Goal: Task Accomplishment & Management: Manage account settings

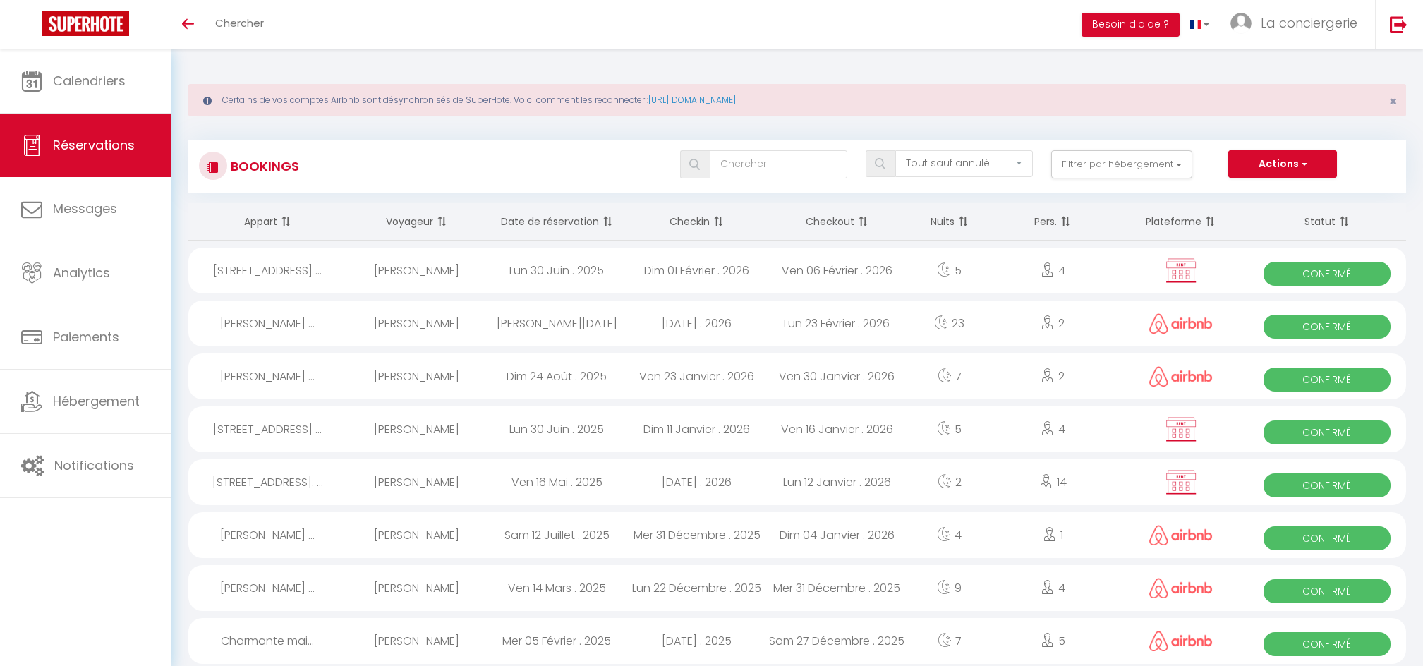
select select "not_cancelled"
click at [110, 93] on link "Calendriers" at bounding box center [85, 80] width 171 height 63
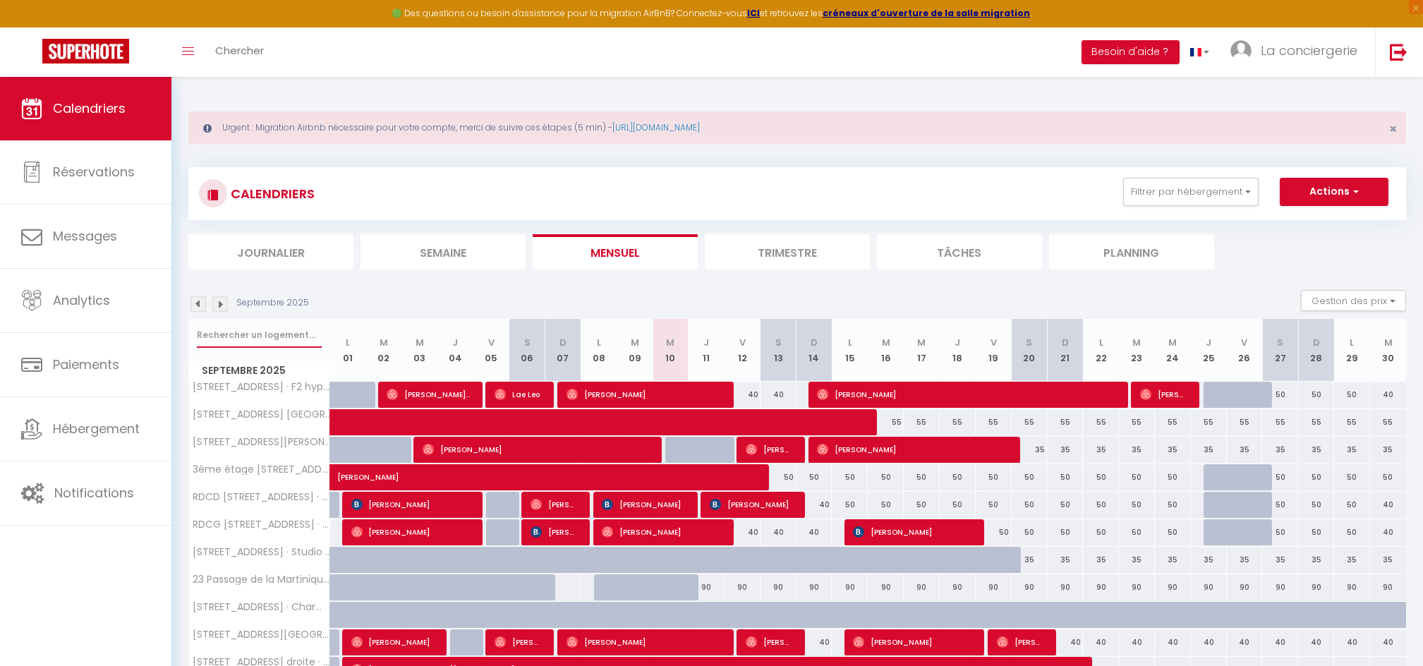
click at [250, 325] on input "text" at bounding box center [259, 334] width 125 height 25
type input "villa"
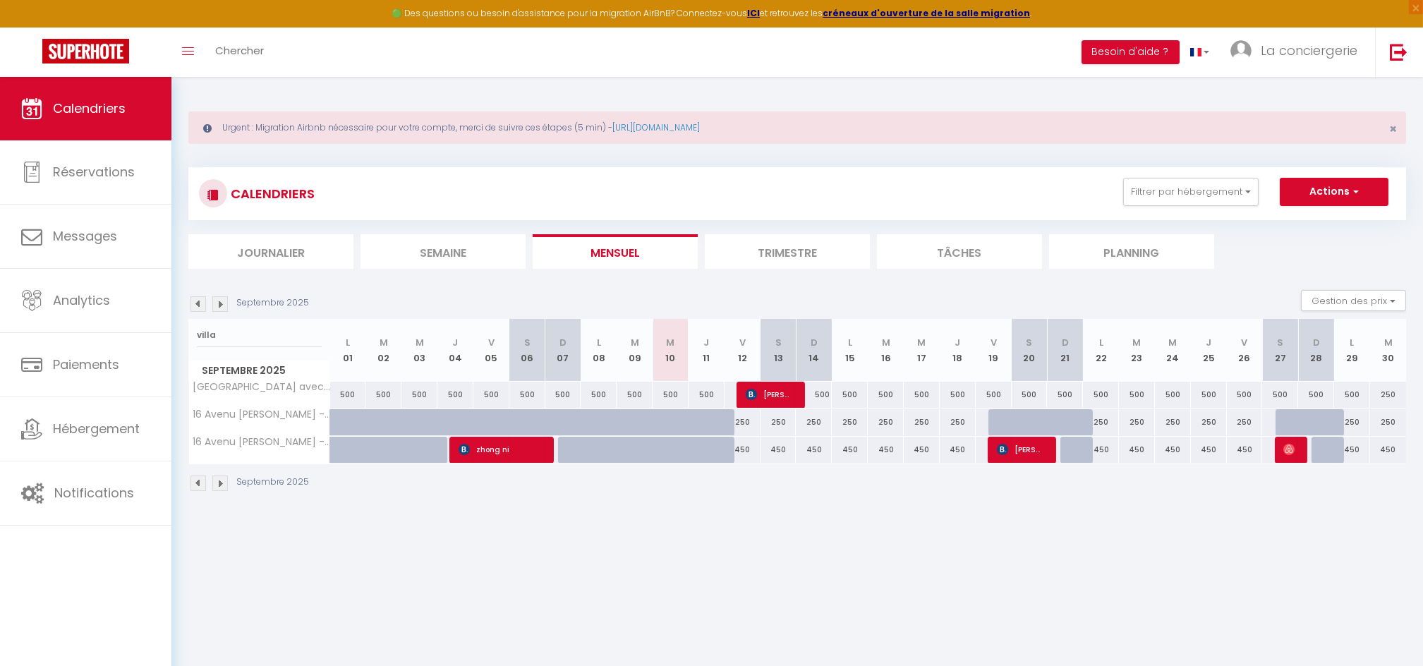
click at [1100, 420] on div "250" at bounding box center [1101, 422] width 36 height 26
type input "250"
type input "Lun 22 Septembre 2025"
type input "[DATE]"
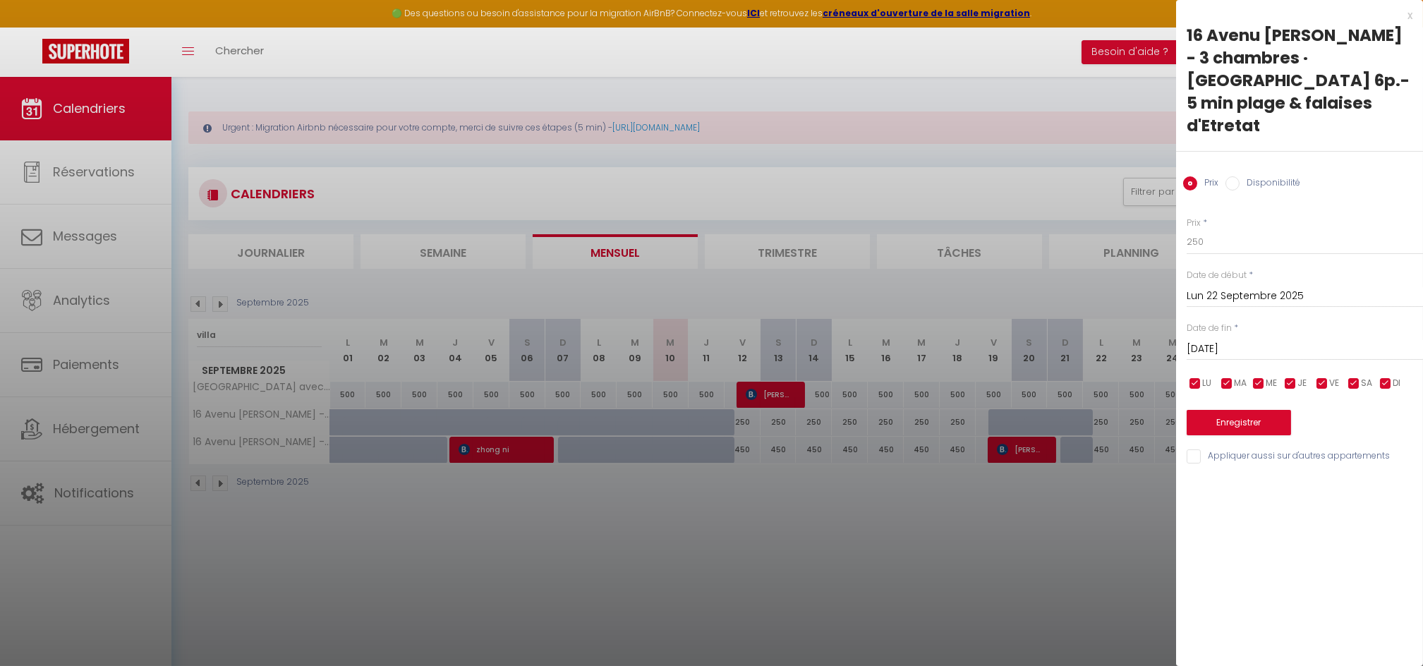
click at [1069, 442] on div at bounding box center [711, 333] width 1423 height 666
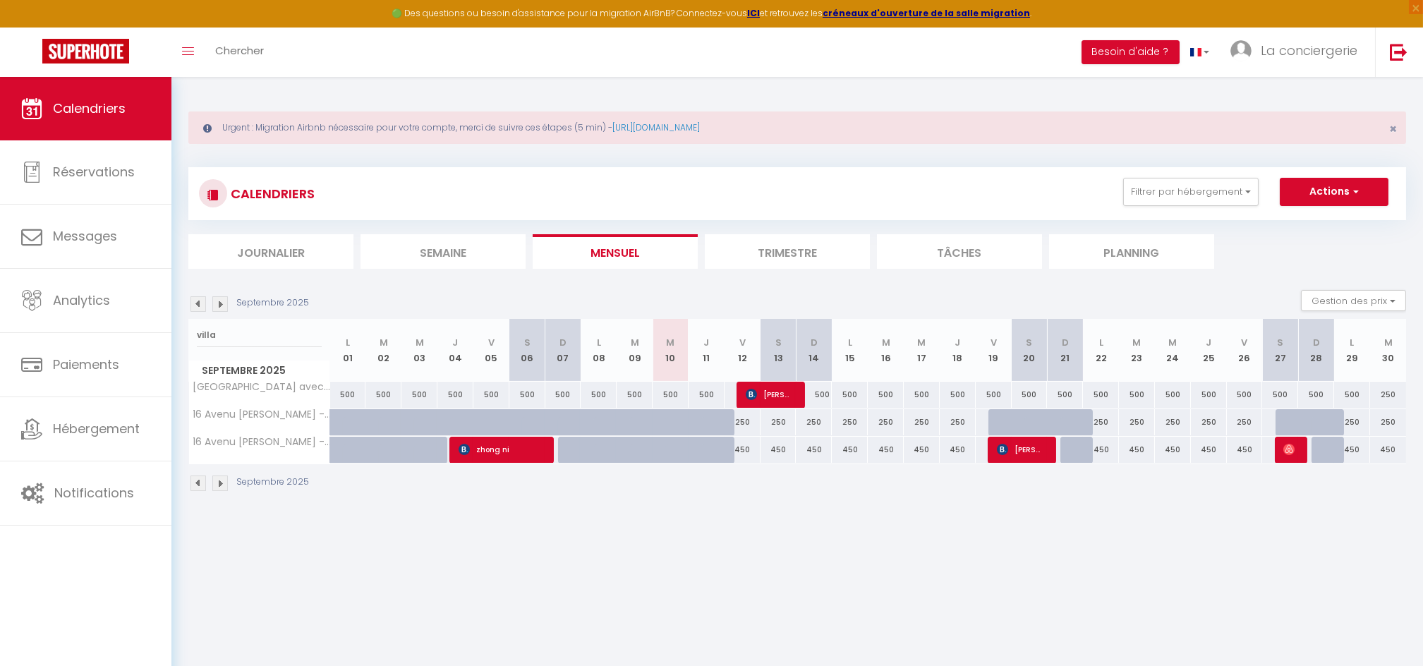
click at [782, 238] on li "Trimestre" at bounding box center [787, 251] width 165 height 35
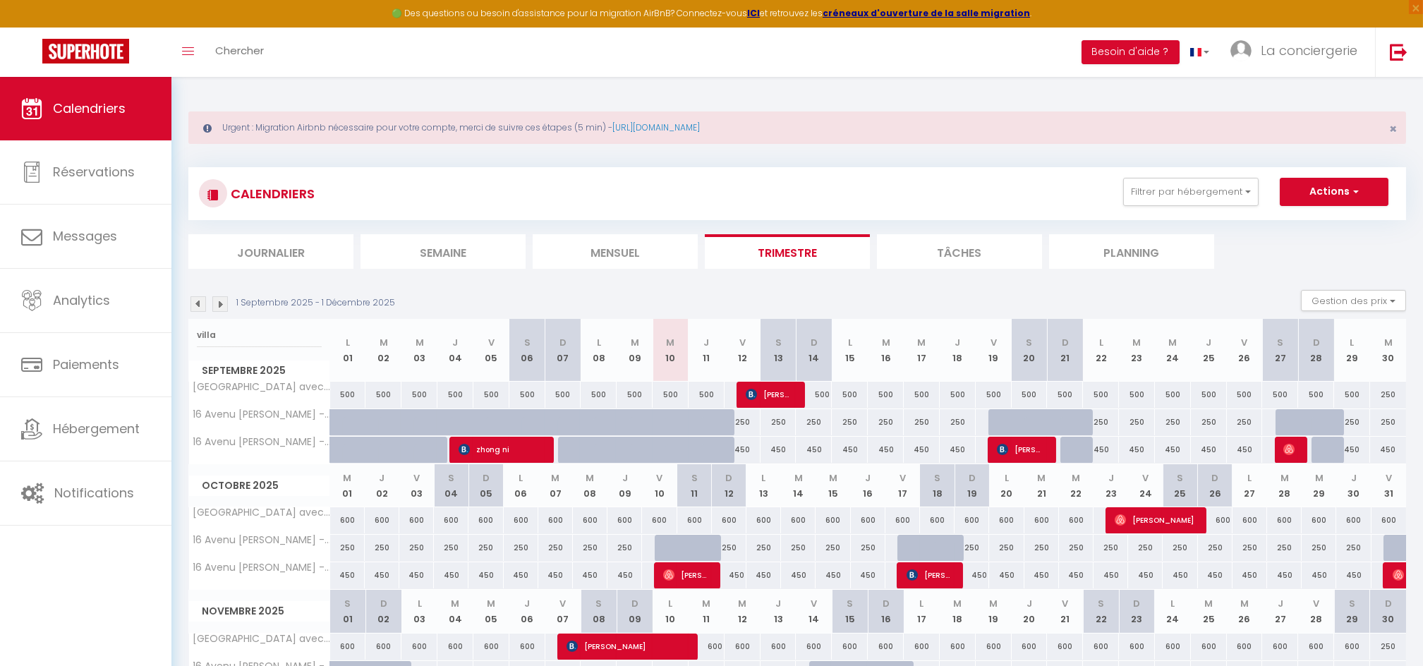
scroll to position [108, 0]
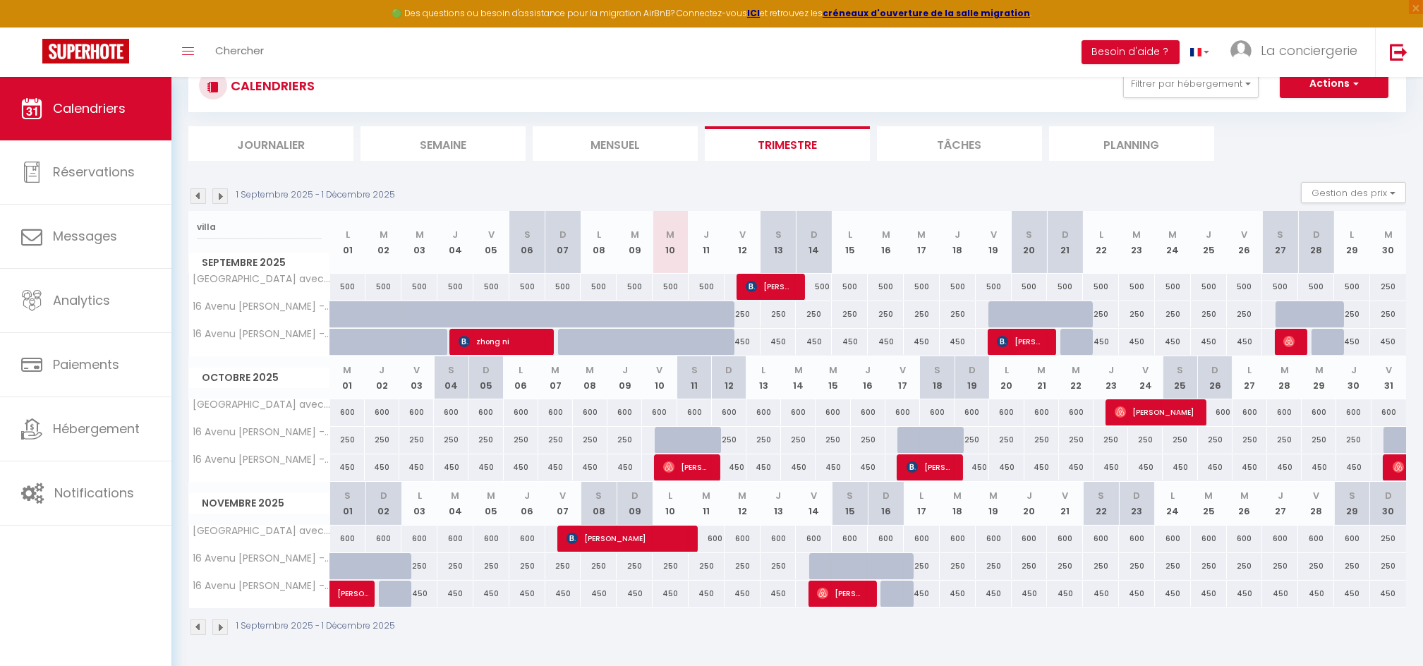
click at [726, 442] on div "250" at bounding box center [729, 440] width 35 height 26
type input "250"
type input "Dim 12 Octobre 2025"
type input "Lun 13 Octobre 2025"
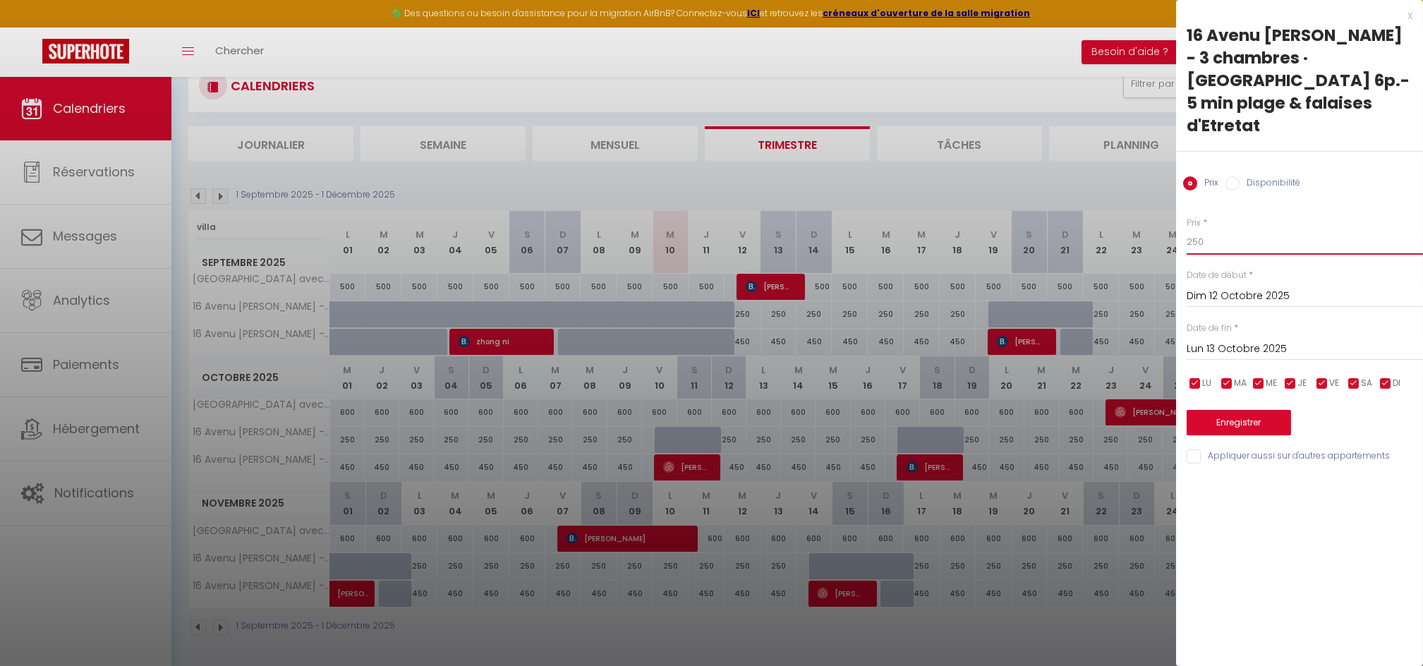
drag, startPoint x: 1216, startPoint y: 220, endPoint x: 1144, endPoint y: 217, distance: 71.3
click at [1144, 217] on body "🟢 Des questions ou besoin d'assistance pour la migration AirBnB? Connectez-vous…" at bounding box center [711, 318] width 1423 height 698
type input "200"
drag, startPoint x: 1321, startPoint y: 312, endPoint x: 1295, endPoint y: 323, distance: 28.4
click at [1295, 335] on div "[DATE] < [DATE] > Dim Lun Mar Mer Jeu Ven Sam 1 2 3 4 5 6 7 8 9 10 11 12 13 14 …" at bounding box center [1305, 347] width 236 height 25
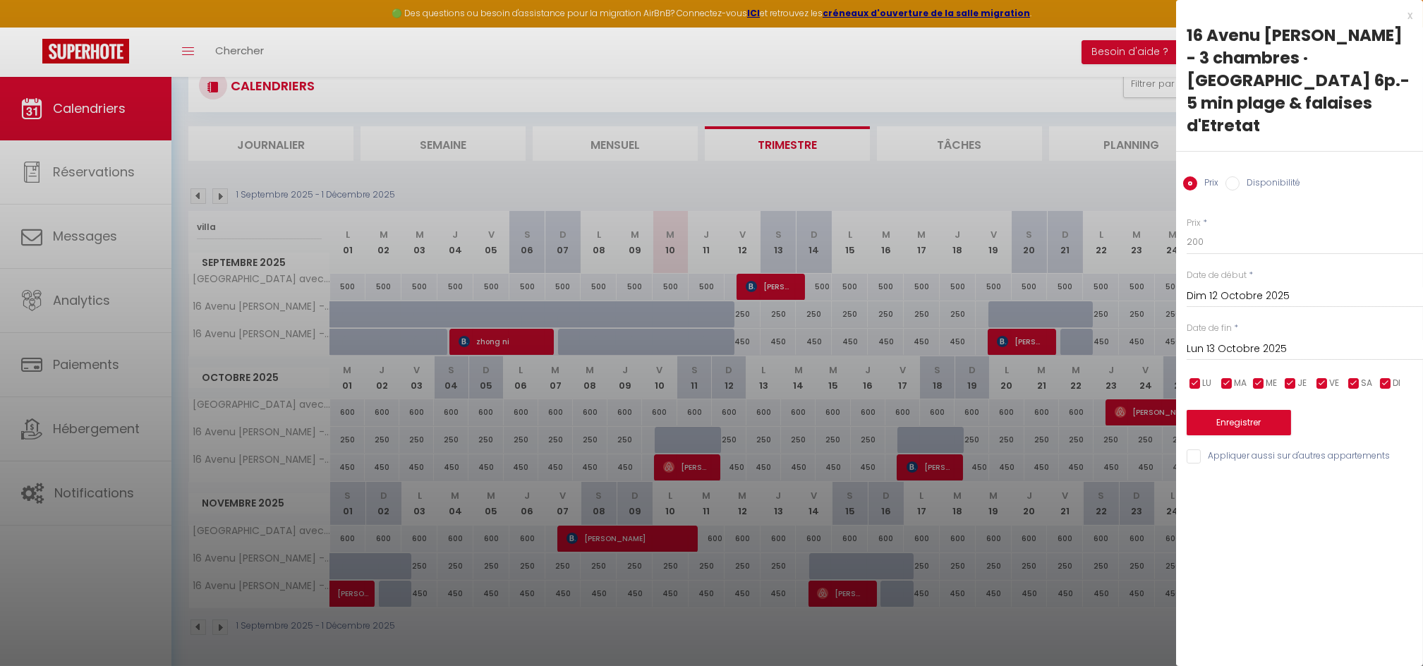
click at [1295, 340] on input "Lun 13 Octobre 2025" at bounding box center [1305, 349] width 236 height 18
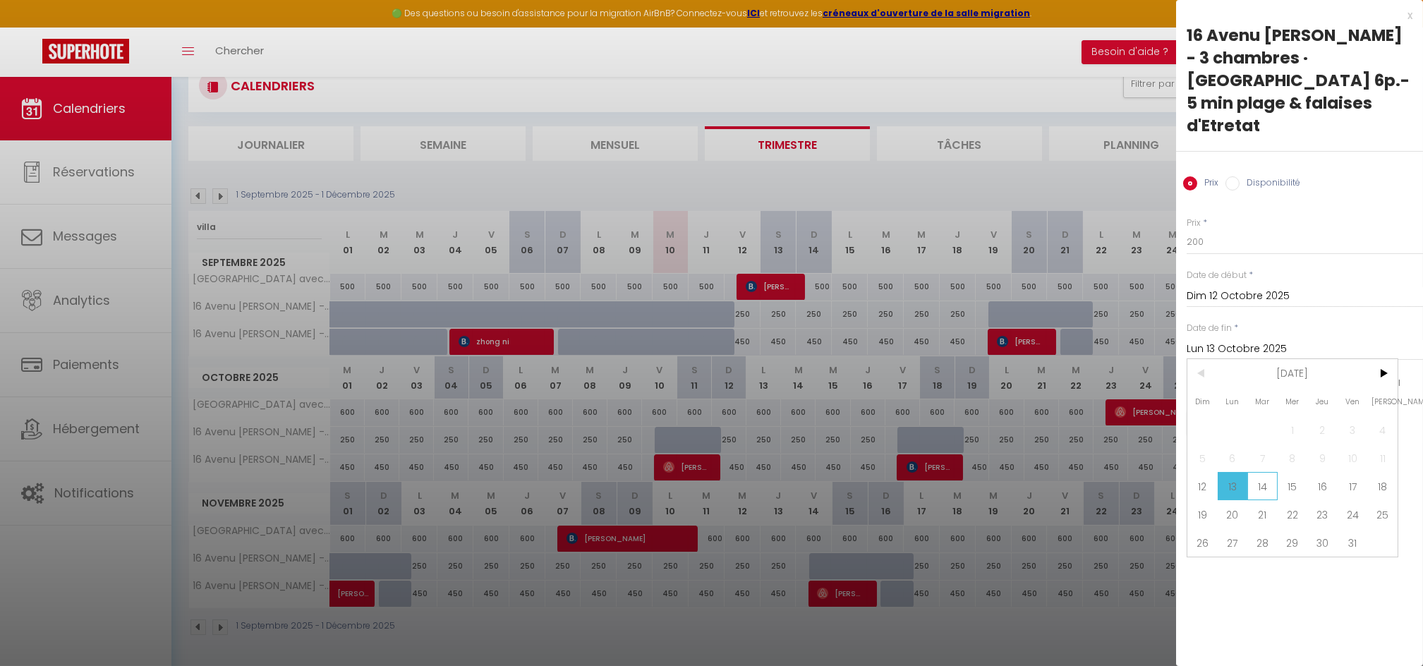
click at [1265, 472] on span "14" at bounding box center [1262, 486] width 30 height 28
type input "[DATE]"
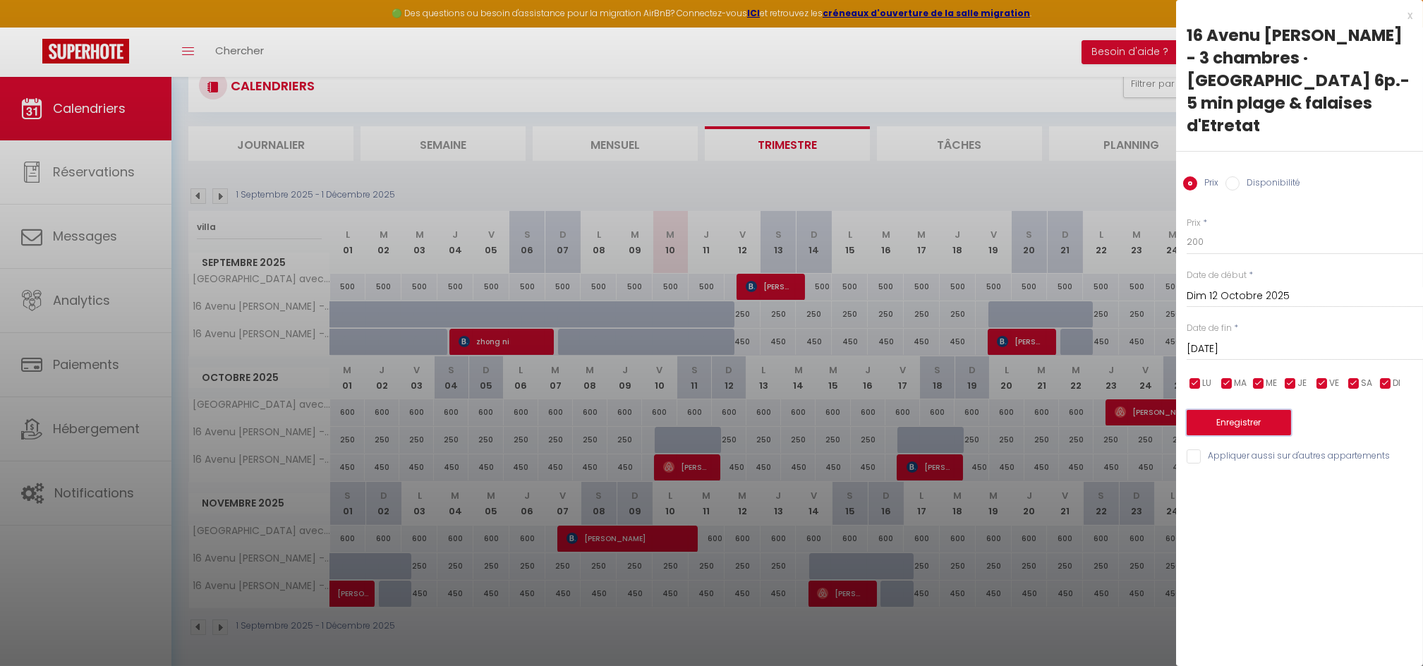
click at [1250, 410] on button "Enregistrer" at bounding box center [1239, 422] width 104 height 25
